Goal: Check status: Check status

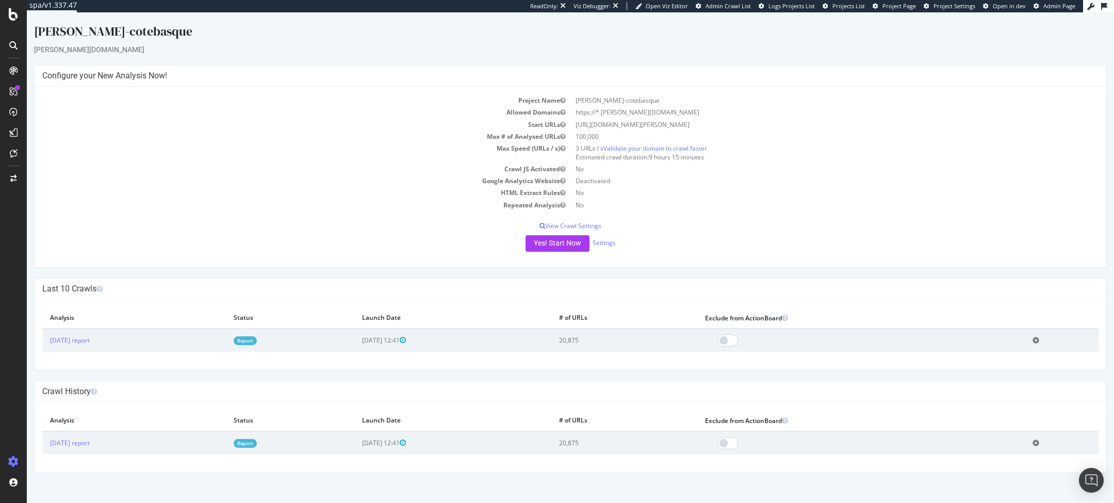
drag, startPoint x: 596, startPoint y: 123, endPoint x: 697, endPoint y: 120, distance: 100.6
click at [697, 120] on td "[URL][DOMAIN_NAME][PERSON_NAME]" at bounding box center [834, 125] width 528 height 12
copy td "[DOMAIN_NAME][PERSON_NAME]"
click at [257, 339] on link "Report" at bounding box center [245, 340] width 23 height 9
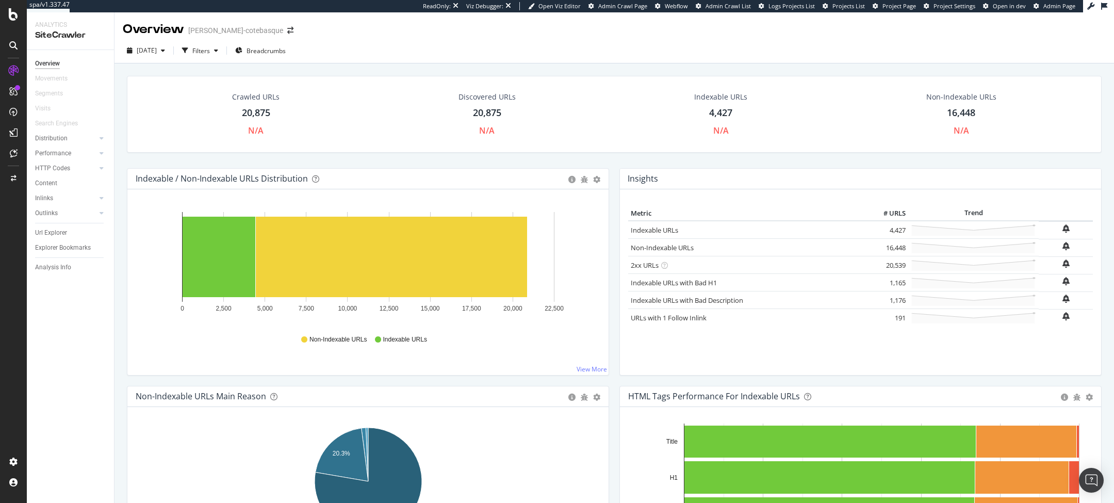
scroll to position [137, 0]
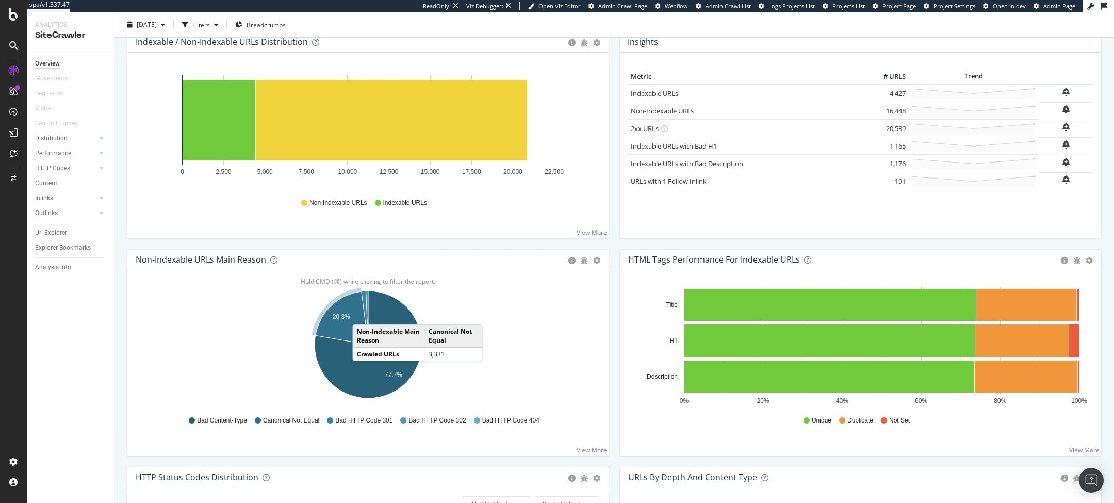
click at [362, 313] on icon "A chart." at bounding box center [341, 317] width 53 height 53
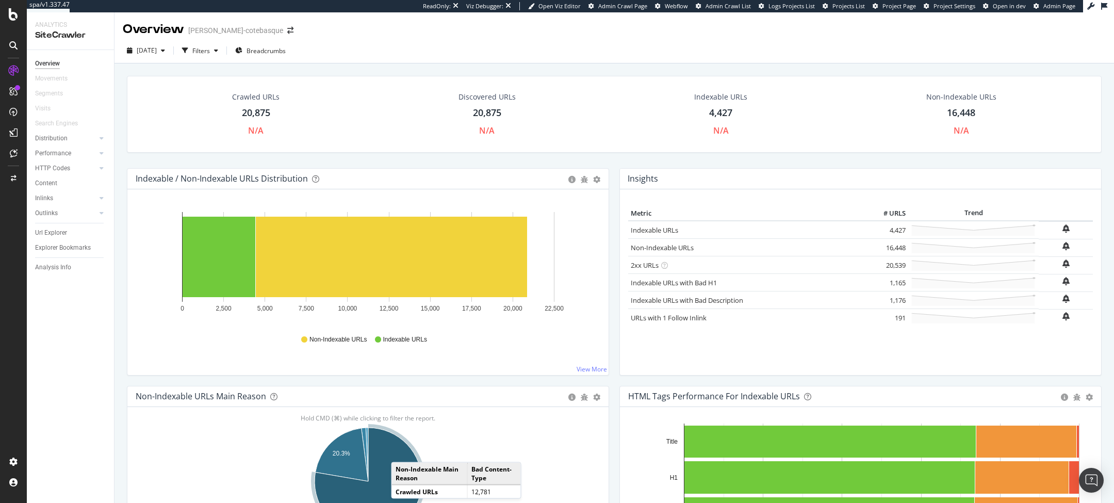
click at [401, 451] on icon "A chart." at bounding box center [367, 480] width 107 height 107
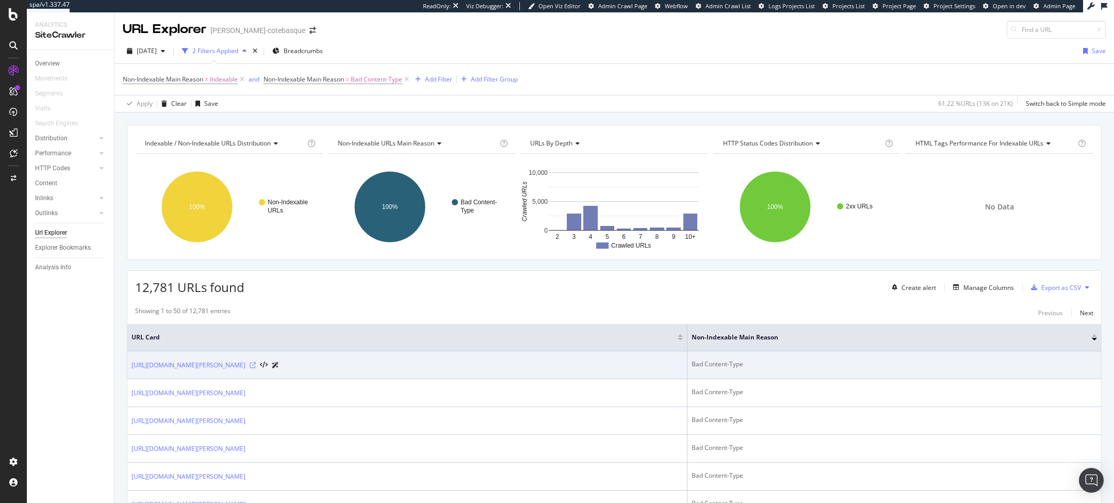
click at [256, 368] on icon at bounding box center [253, 365] width 6 height 6
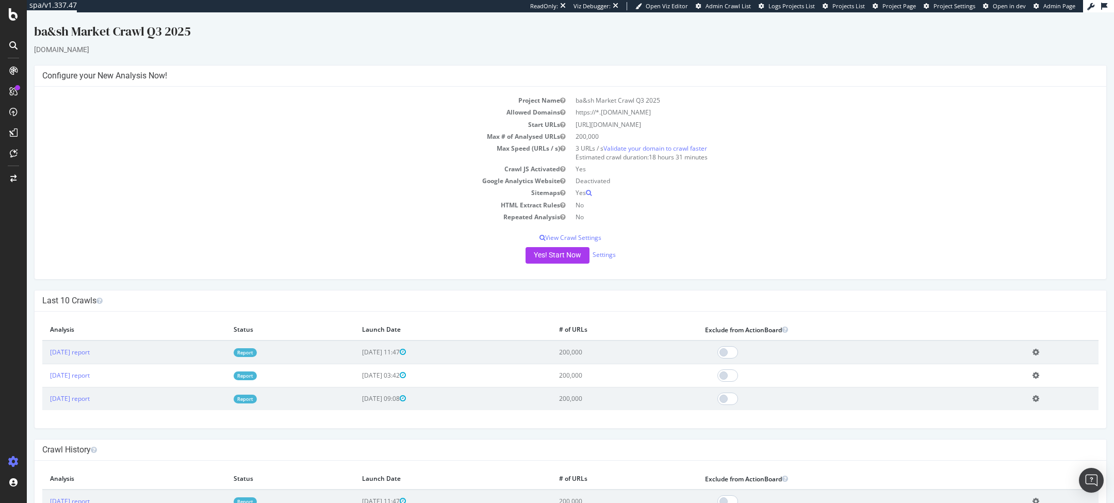
click at [257, 349] on link "Report" at bounding box center [245, 352] width 23 height 9
